Goal: Task Accomplishment & Management: Manage account settings

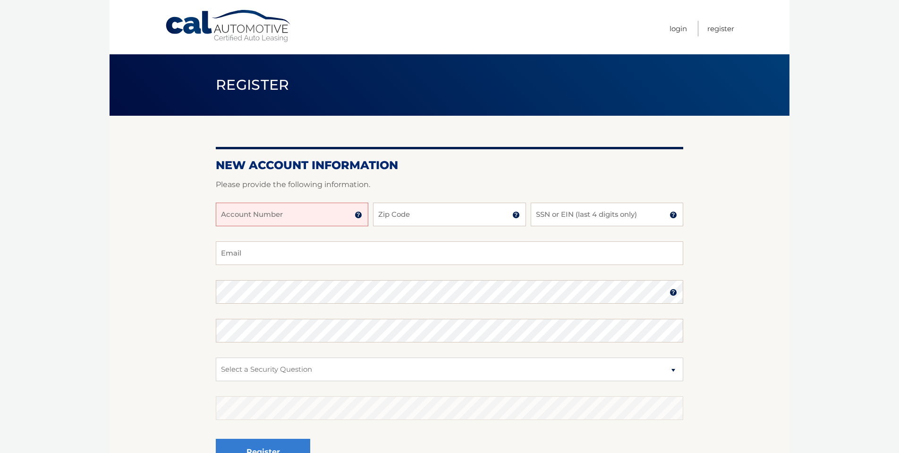
click at [279, 218] on input "Account Number" at bounding box center [292, 215] width 152 height 24
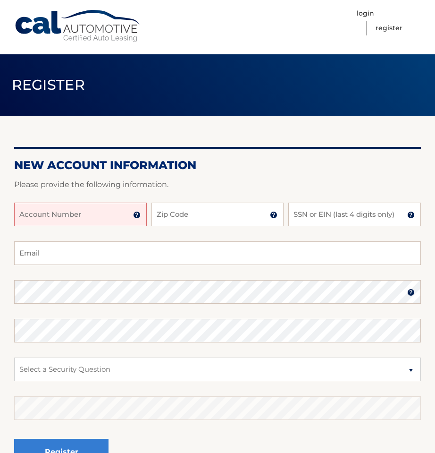
paste input "44455978356"
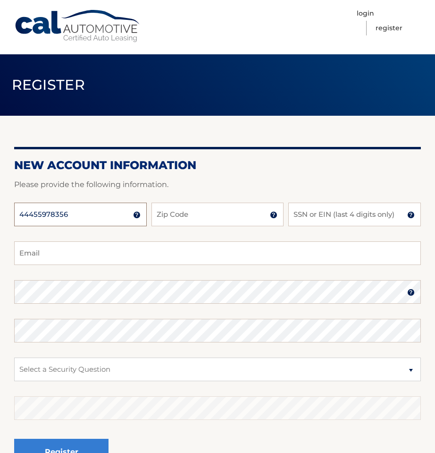
type input "44455978356"
type input "06812"
click at [299, 215] on input "SSN or EIN (last 4 digits only)" at bounding box center [354, 215] width 133 height 24
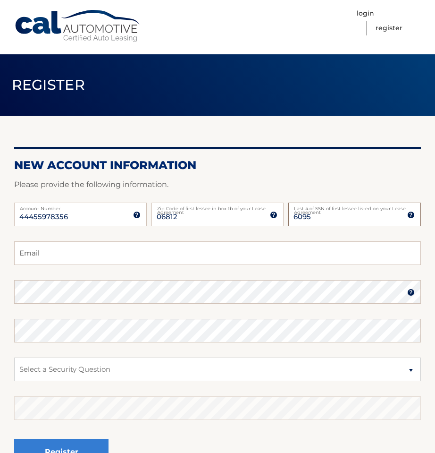
type input "6095"
type input "lu"
type input "luispailles1@gmail.com"
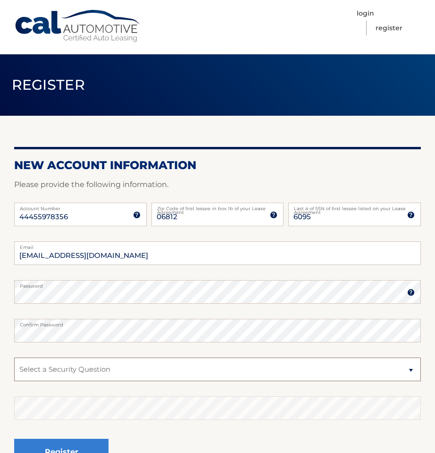
select select "3"
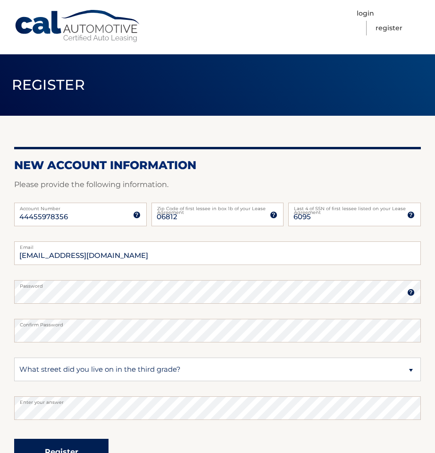
click at [67, 445] on button "Register" at bounding box center [61, 452] width 94 height 26
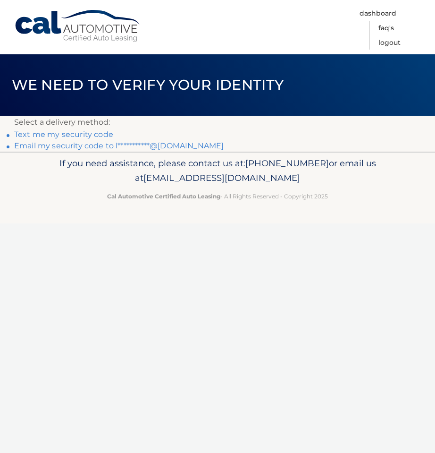
click at [82, 144] on link "**********" at bounding box center [119, 145] width 210 height 9
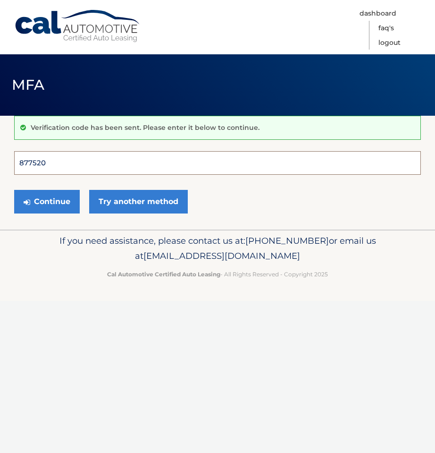
type input "877520"
click at [47, 201] on button "Continue" at bounding box center [47, 202] width 66 height 24
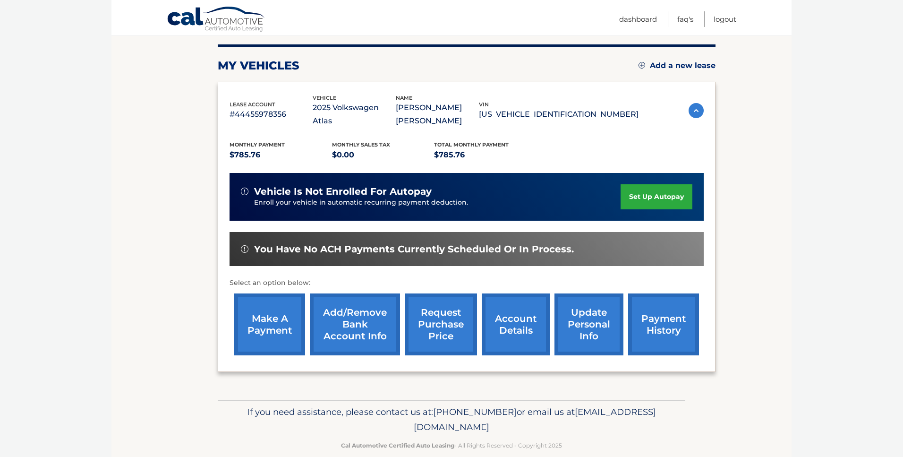
scroll to position [113, 0]
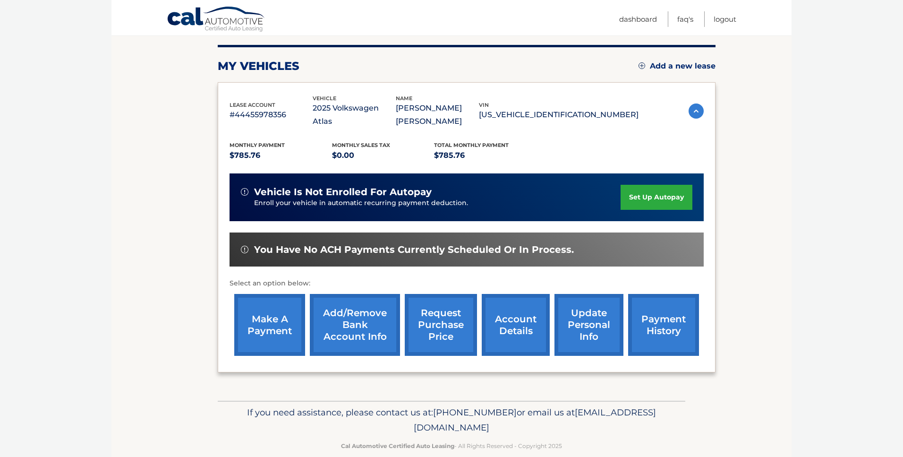
click at [290, 297] on link "make a payment" at bounding box center [269, 325] width 71 height 62
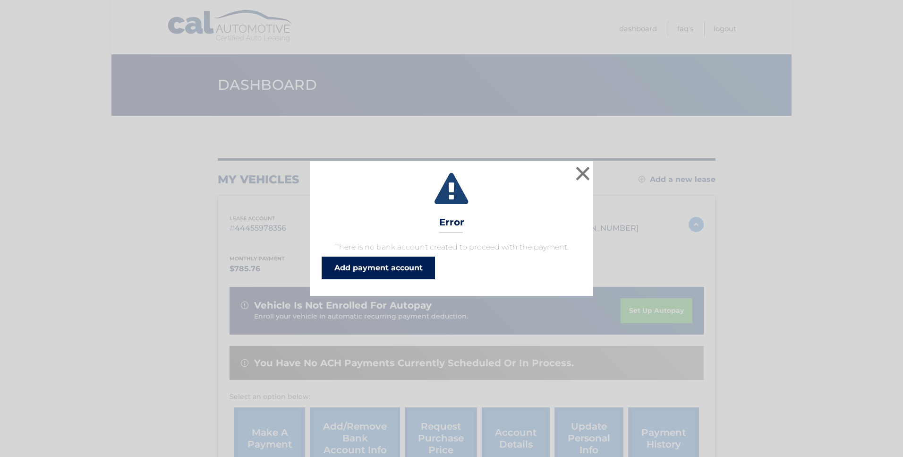
click at [355, 270] on link "Add payment account" at bounding box center [377, 267] width 113 height 23
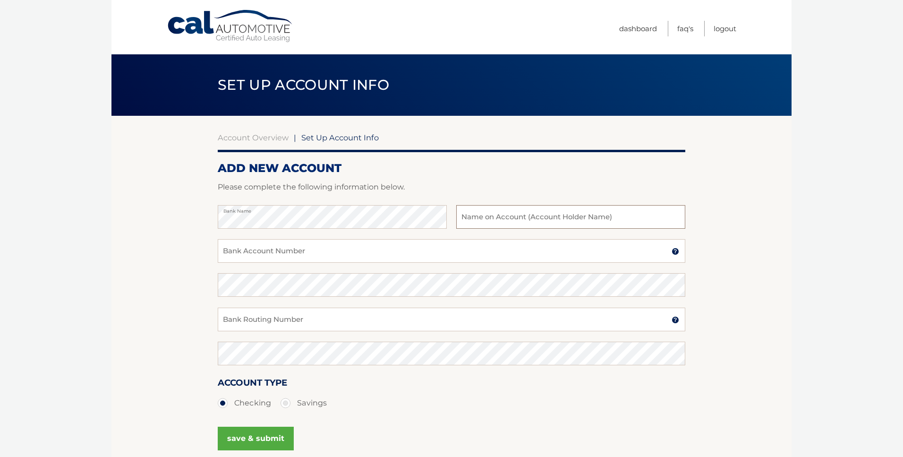
click at [469, 218] on input "text" at bounding box center [570, 217] width 229 height 24
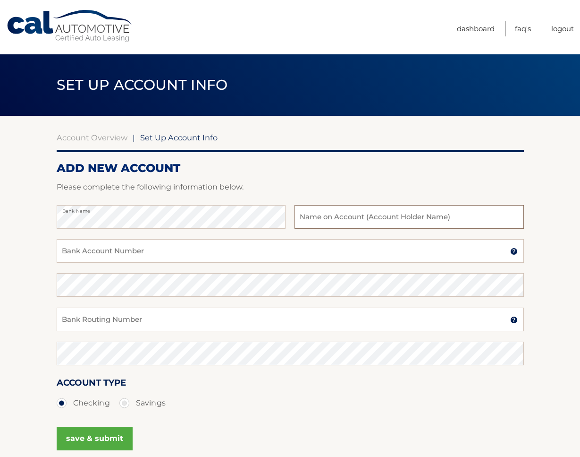
click at [308, 220] on input "text" at bounding box center [409, 217] width 229 height 24
click at [320, 219] on input "[PERSON_NAME]" at bounding box center [409, 217] width 229 height 24
click at [354, 221] on input "[PERSON_NAME]" at bounding box center [409, 217] width 229 height 24
type input "[PERSON_NAME]"
click at [146, 253] on input "Bank Account Number" at bounding box center [290, 251] width 467 height 24
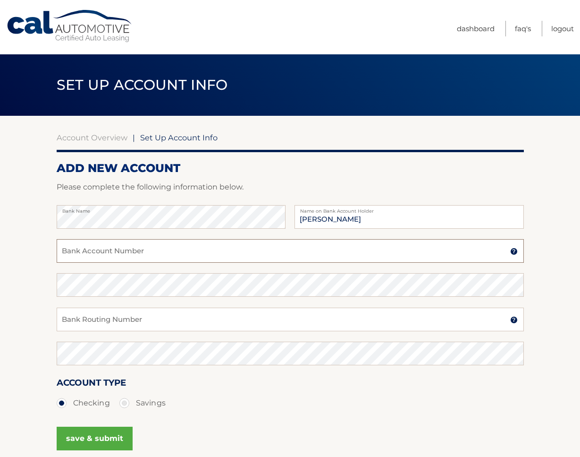
paste input "000003630232255"
type input "000003630232255"
click at [80, 319] on input "Bank Routing Number" at bounding box center [290, 319] width 467 height 24
paste input "322271627"
type input "322271627"
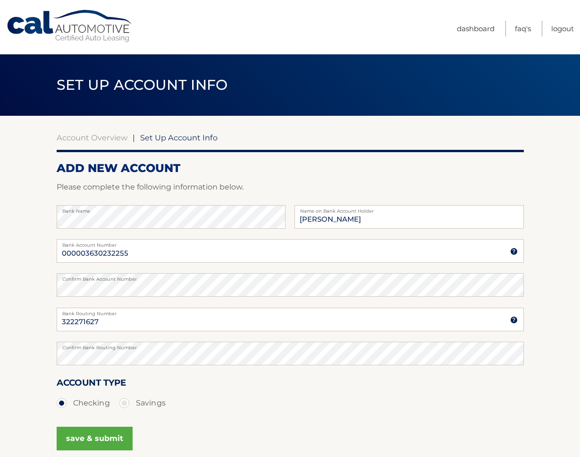
click at [197, 439] on div "save & submit" at bounding box center [290, 444] width 467 height 42
click at [114, 439] on button "save & submit" at bounding box center [95, 438] width 76 height 24
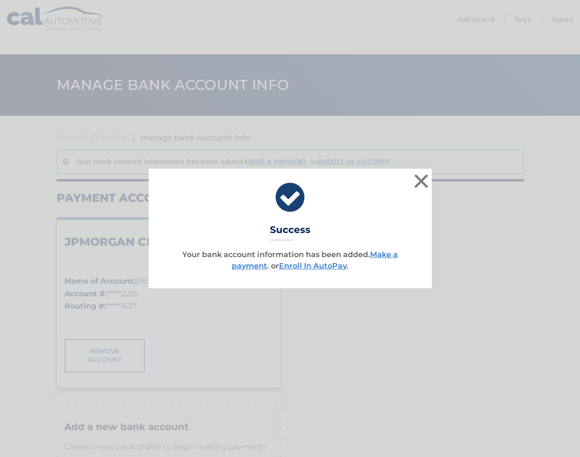
scroll to position [58, 0]
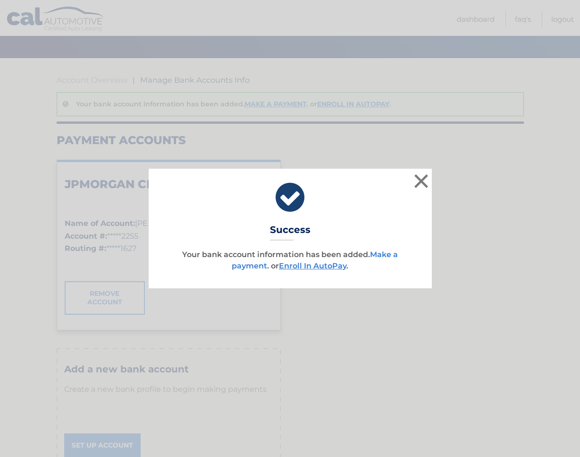
click at [390, 254] on link "Make a payment" at bounding box center [315, 260] width 166 height 20
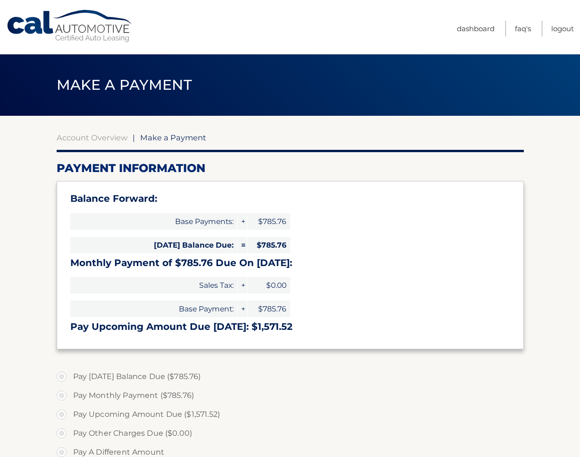
select select "ODRkMTdkNDktMWM2OS00Y2Y1LThiMjEtM2E5NDg4MjZmNjhh"
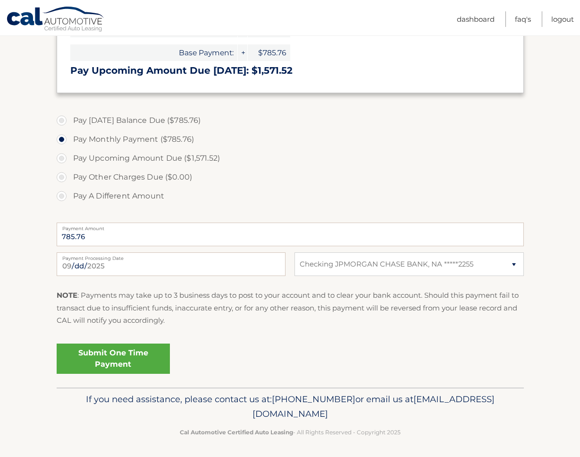
scroll to position [255, 0]
click at [128, 363] on link "Submit One Time Payment" at bounding box center [113, 359] width 113 height 30
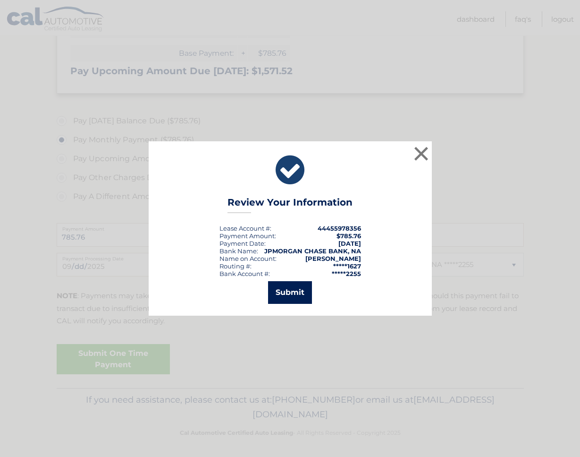
click at [298, 294] on button "Submit" at bounding box center [290, 292] width 44 height 23
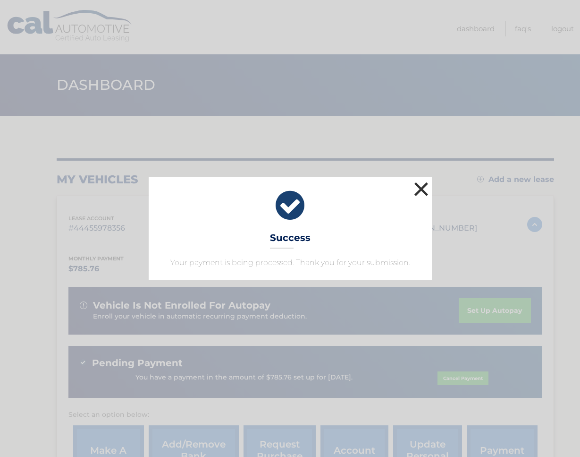
click at [423, 186] on button "×" at bounding box center [421, 188] width 19 height 19
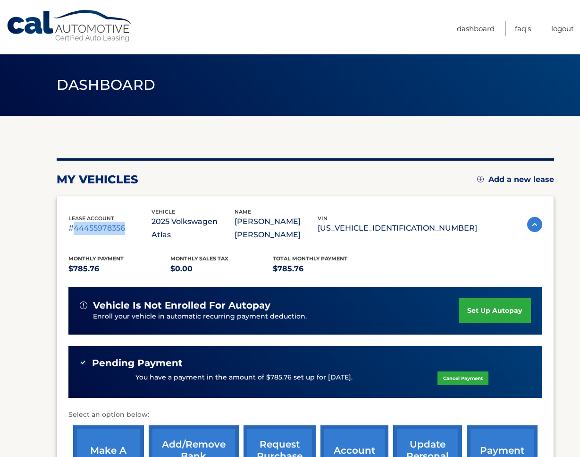
drag, startPoint x: 75, startPoint y: 220, endPoint x: 126, endPoint y: 219, distance: 50.5
click at [126, 221] on p "#44455978356" at bounding box center [109, 227] width 83 height 13
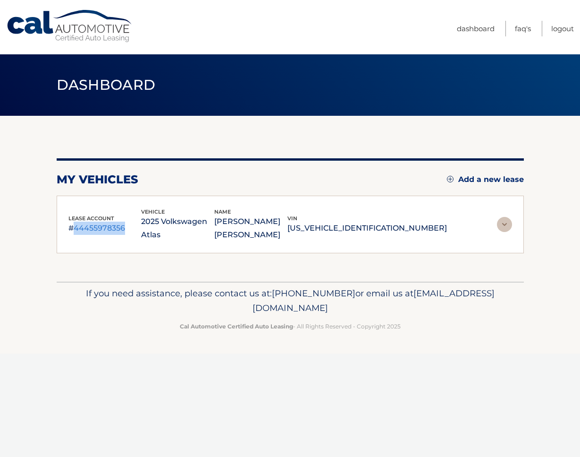
copy p "44455978356"
click at [504, 219] on img at bounding box center [504, 224] width 15 height 15
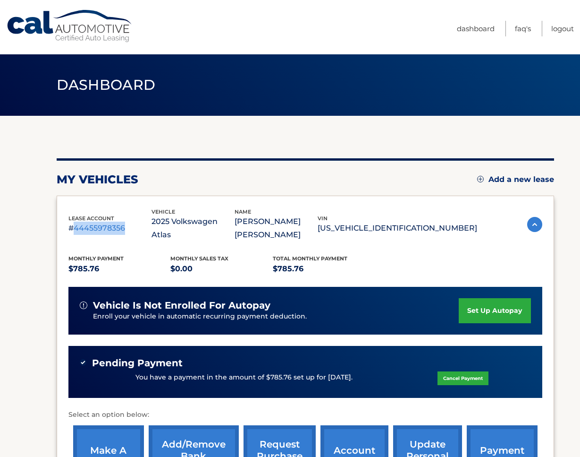
click at [481, 298] on link "set up autopay" at bounding box center [495, 310] width 72 height 25
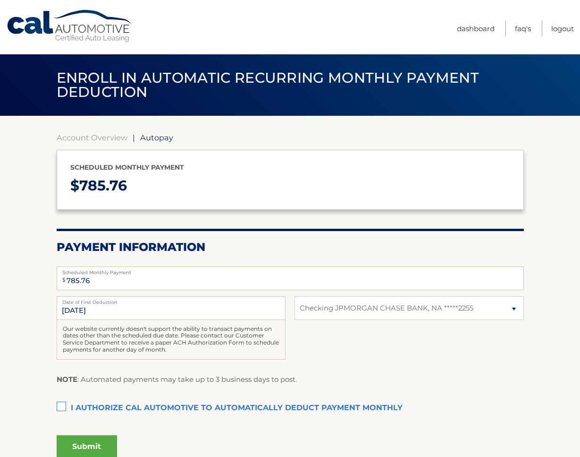
select select "ODRkMTdkNDktMWM2OS00Y2Y1LThiMjEtM2E5NDg4MjZmNjhh"
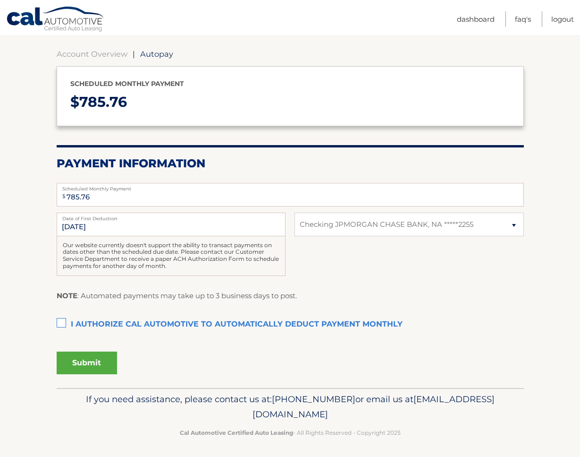
scroll to position [83, 0]
click at [60, 323] on label "I authorize cal automotive to automatically deduct payment monthly This checkbo…" at bounding box center [290, 324] width 467 height 19
click at [0, 0] on input "I authorize cal automotive to automatically deduct payment monthly This checkbo…" at bounding box center [0, 0] width 0 height 0
